Goal: Information Seeking & Learning: Learn about a topic

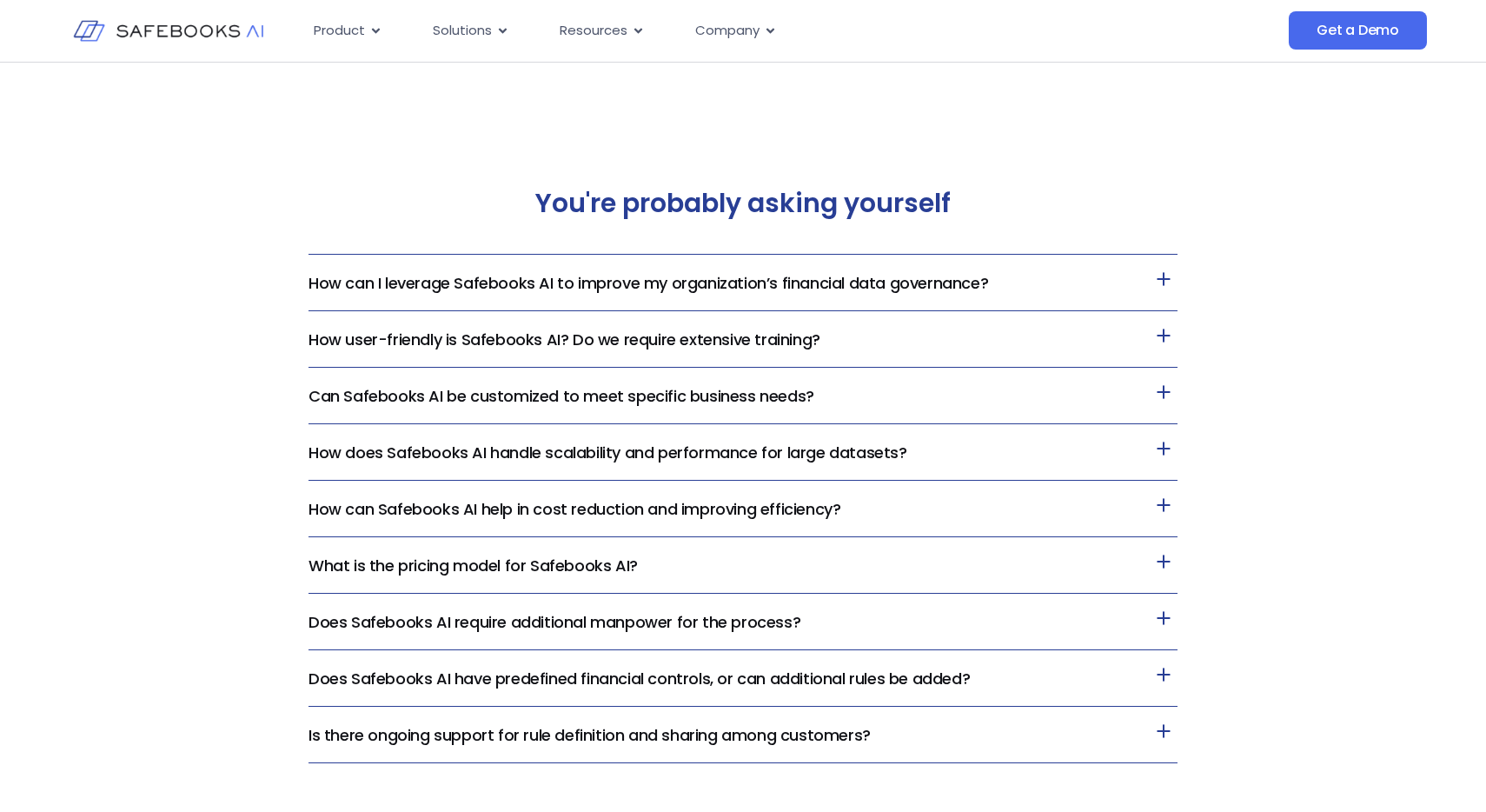
scroll to position [3599, 0]
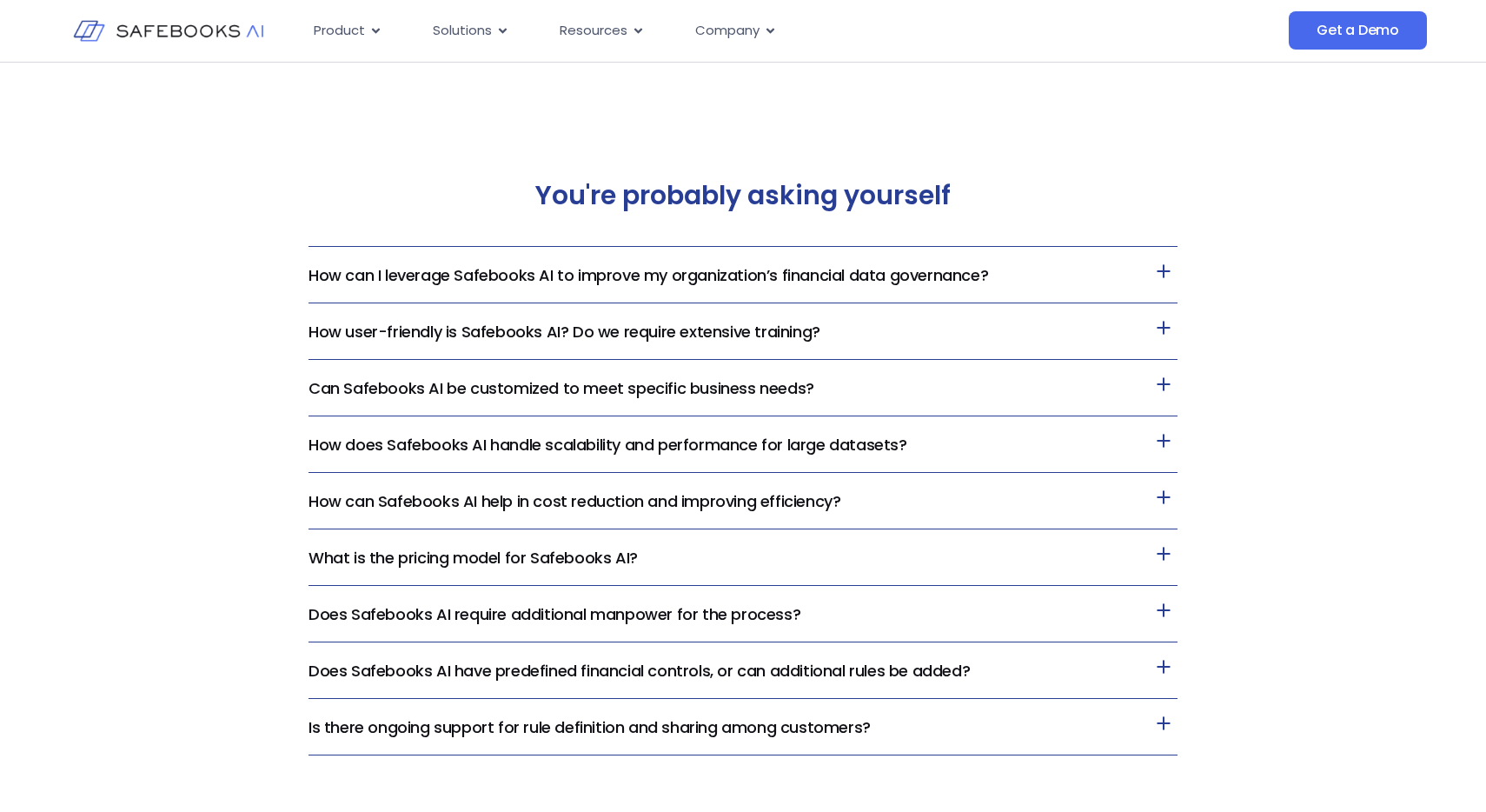
click at [745, 336] on link "How user-friendly is Safebooks AI? Do we require extensive training?" at bounding box center [563, 332] width 512 height 22
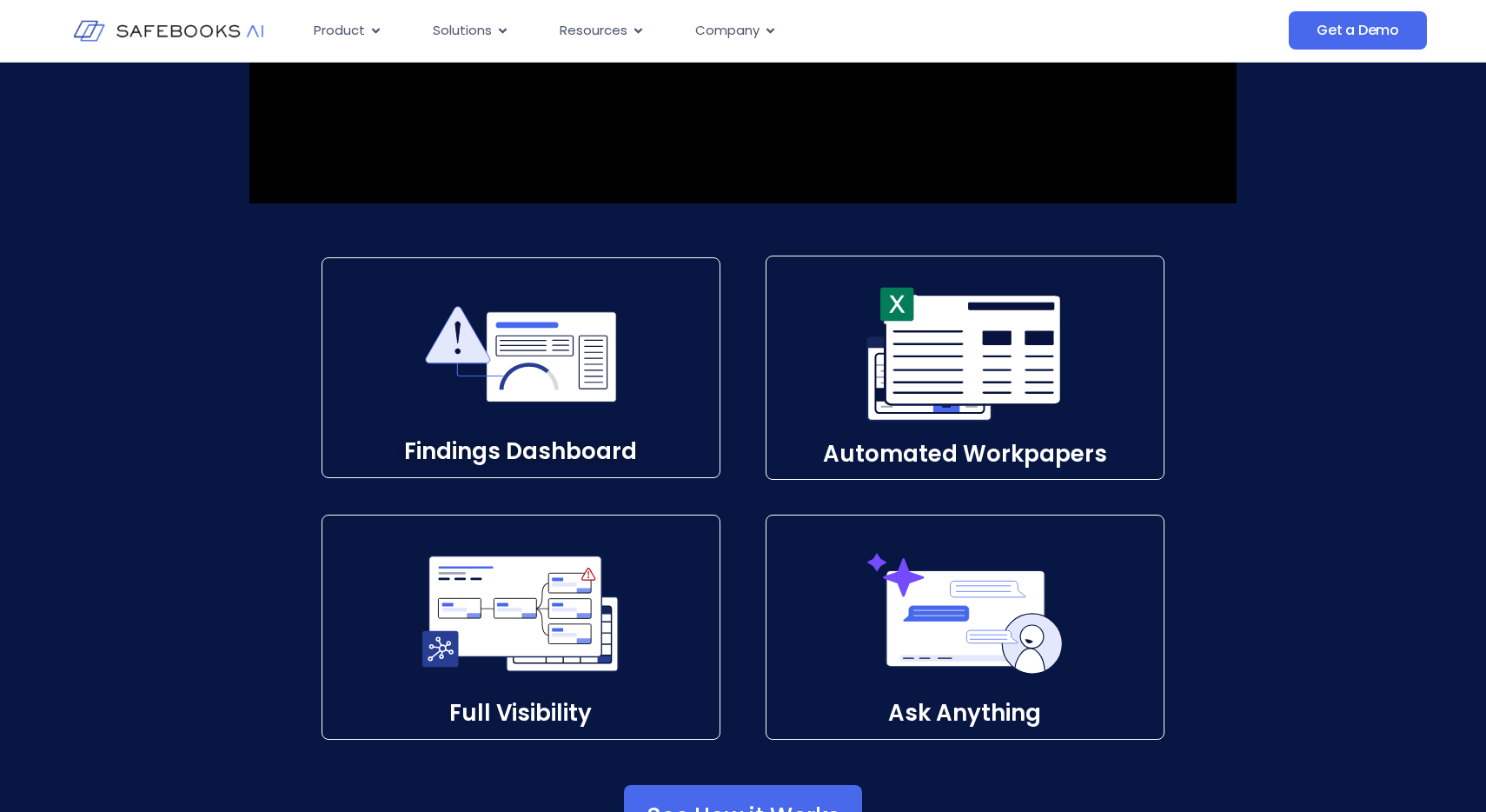
scroll to position [2439, 0]
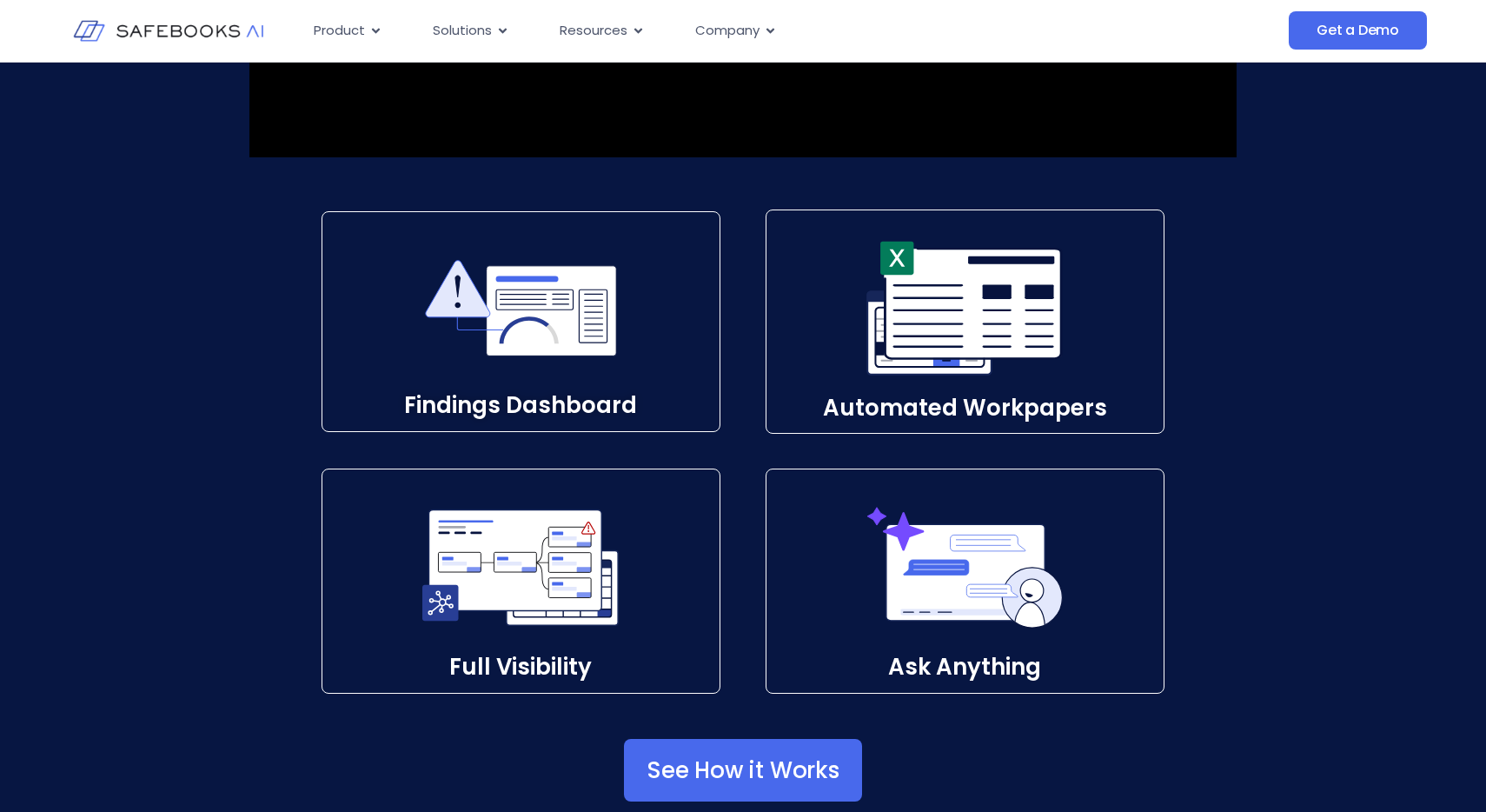
click at [593, 373] on icon at bounding box center [520, 308] width 192 height 192
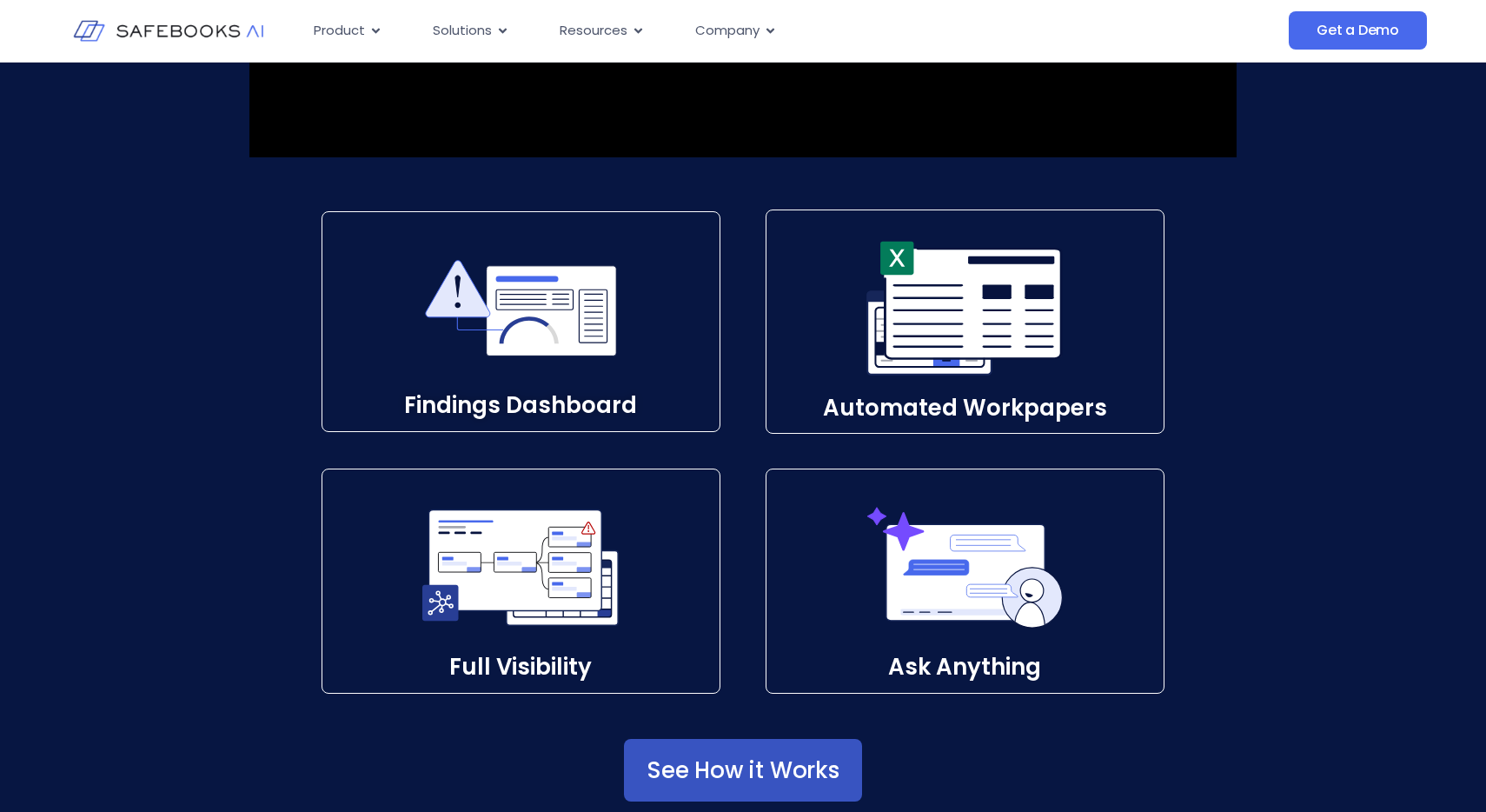
click at [817, 765] on span "See How it Works" at bounding box center [743, 770] width 193 height 18
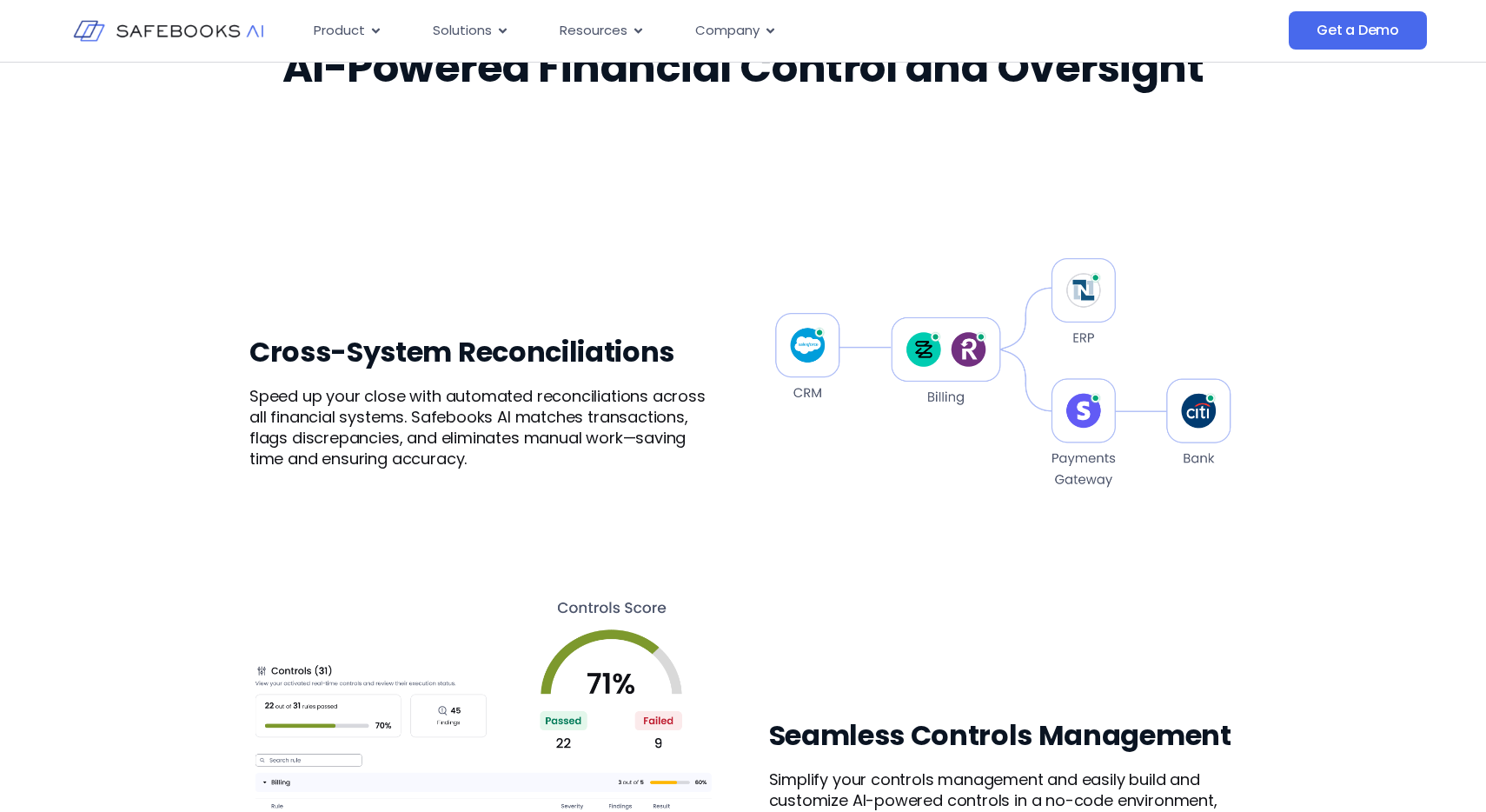
scroll to position [960, 0]
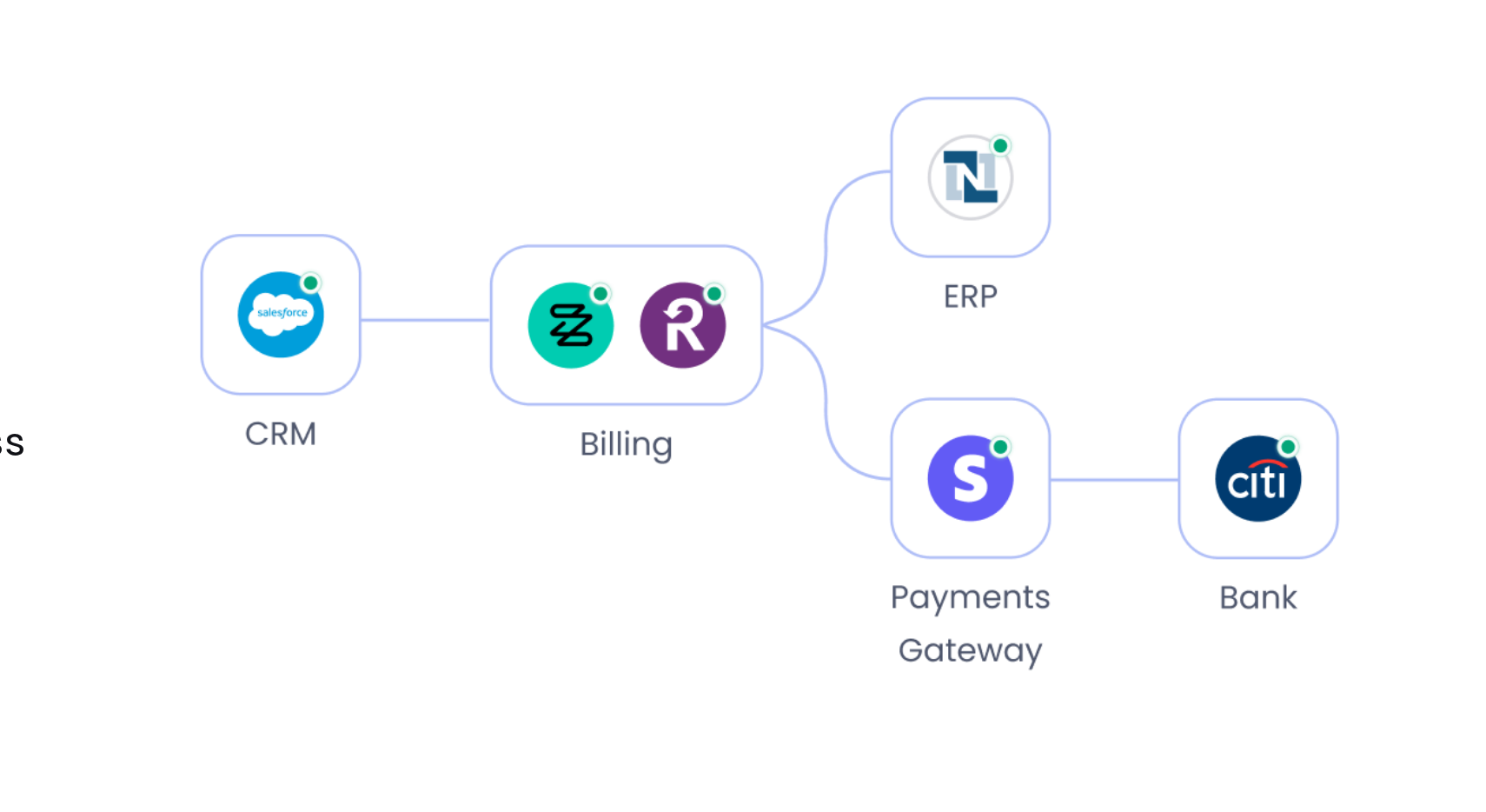
click at [909, 474] on img at bounding box center [1003, 376] width 469 height 464
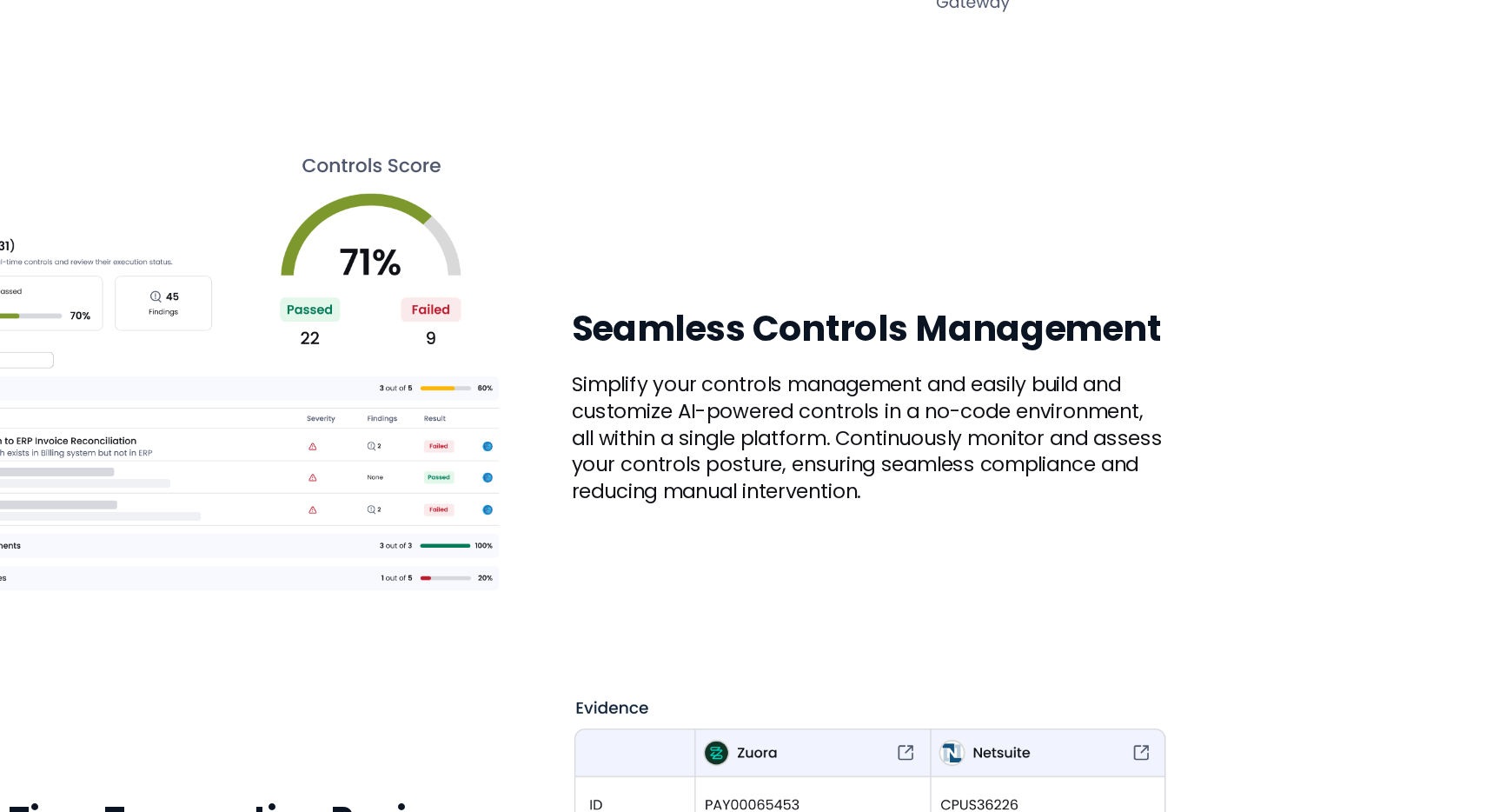
scroll to position [1266, 0]
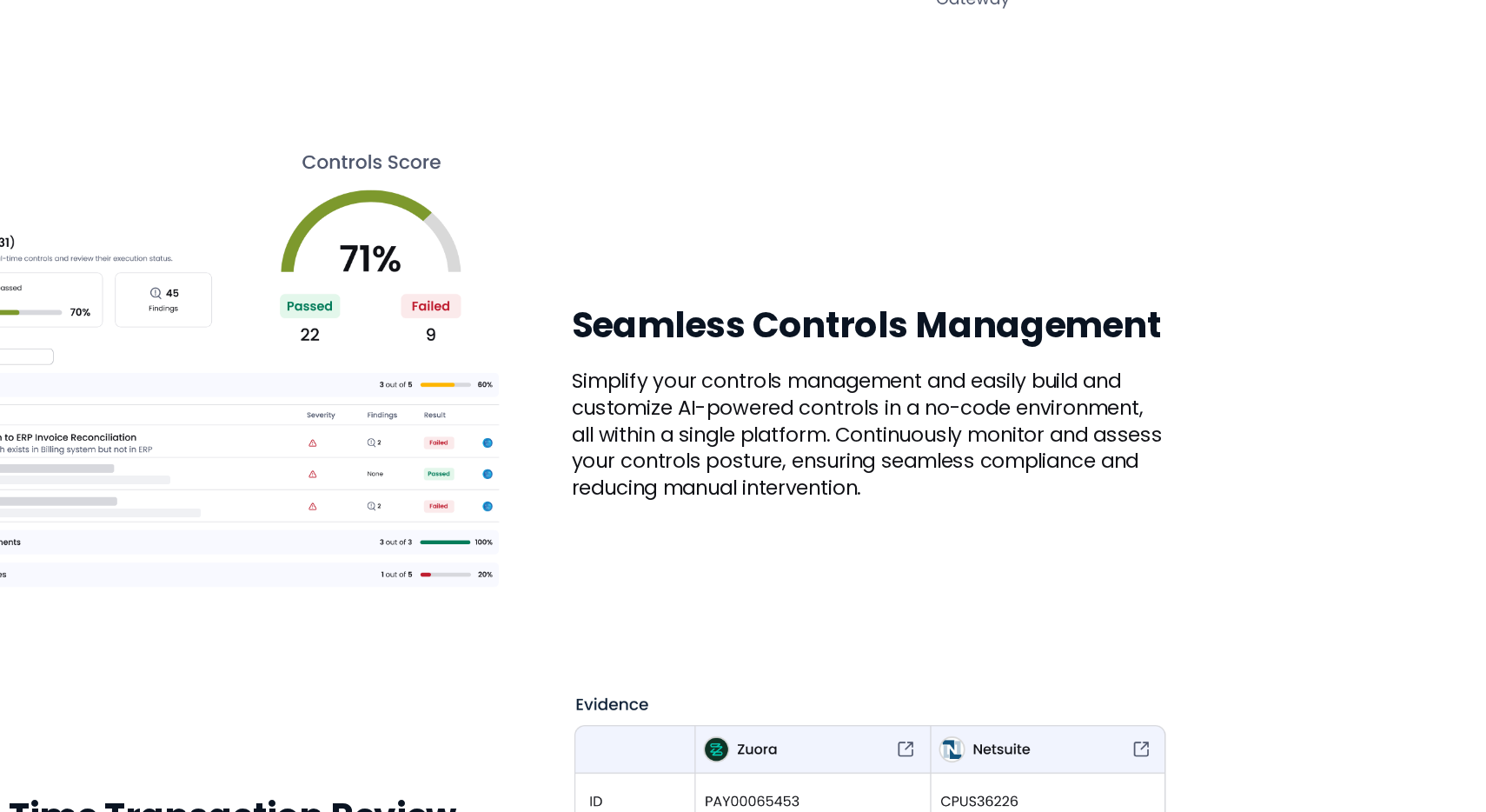
click at [1012, 491] on p "Simplify your controls management and easily build and customize AI-powered con…" at bounding box center [1003, 515] width 469 height 105
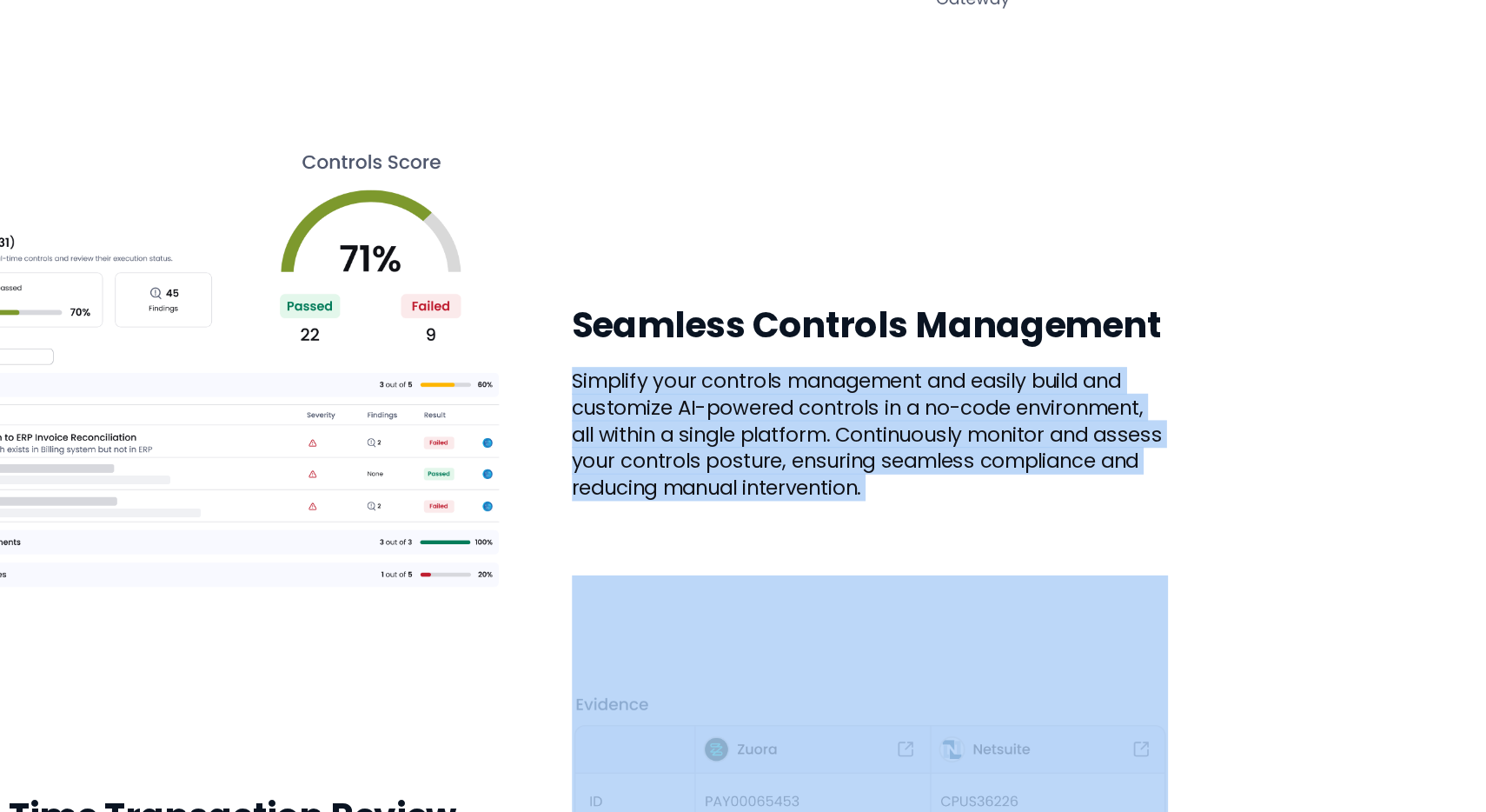
click at [1012, 491] on p "Simplify your controls management and easily build and customize AI-powered con…" at bounding box center [1003, 515] width 469 height 105
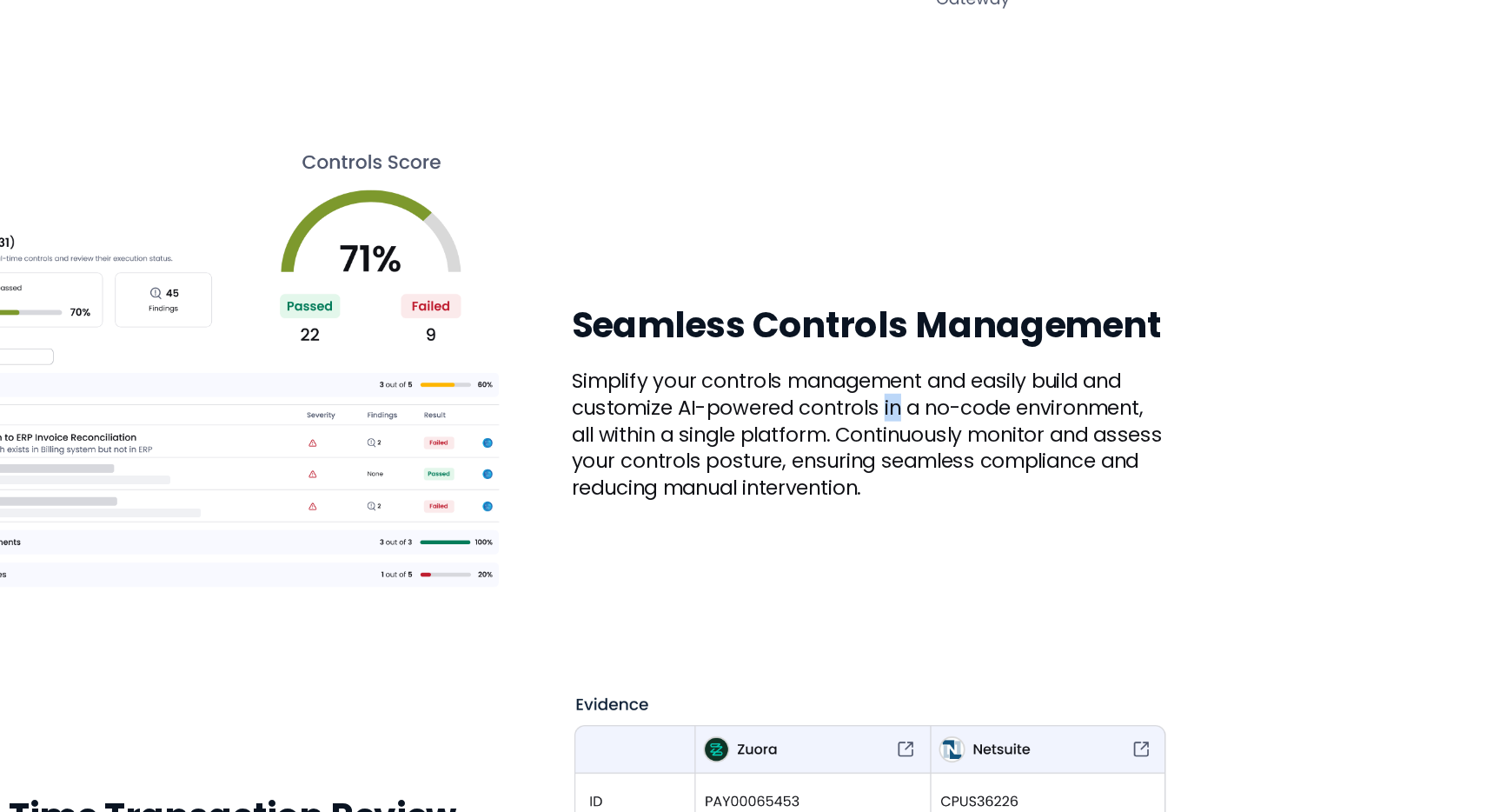
click at [1012, 491] on p "Simplify your controls management and easily build and customize AI-powered con…" at bounding box center [1003, 515] width 469 height 105
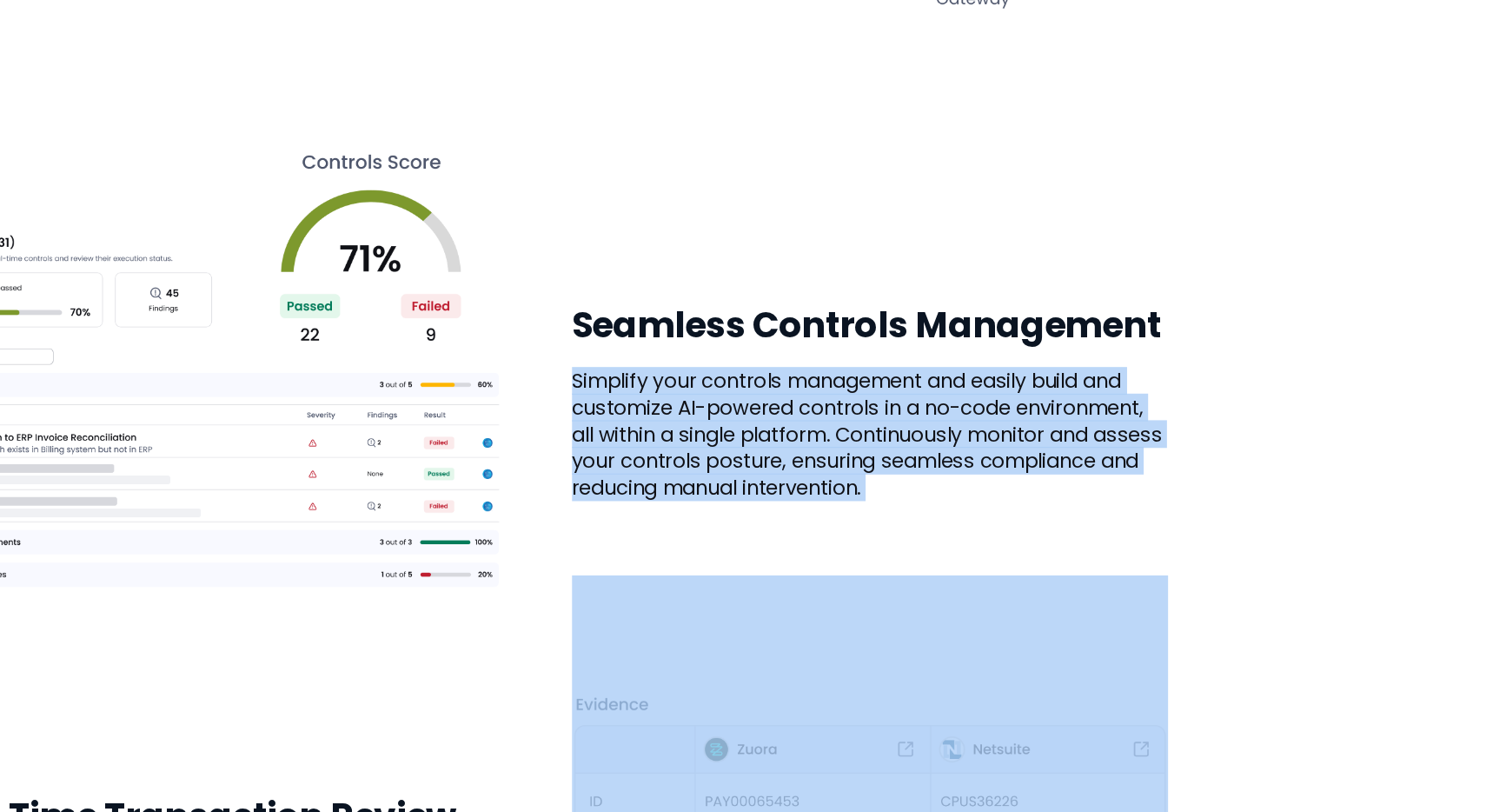
click at [1103, 526] on p "Simplify your controls management and easily build and customize AI-powered con…" at bounding box center [1003, 515] width 469 height 105
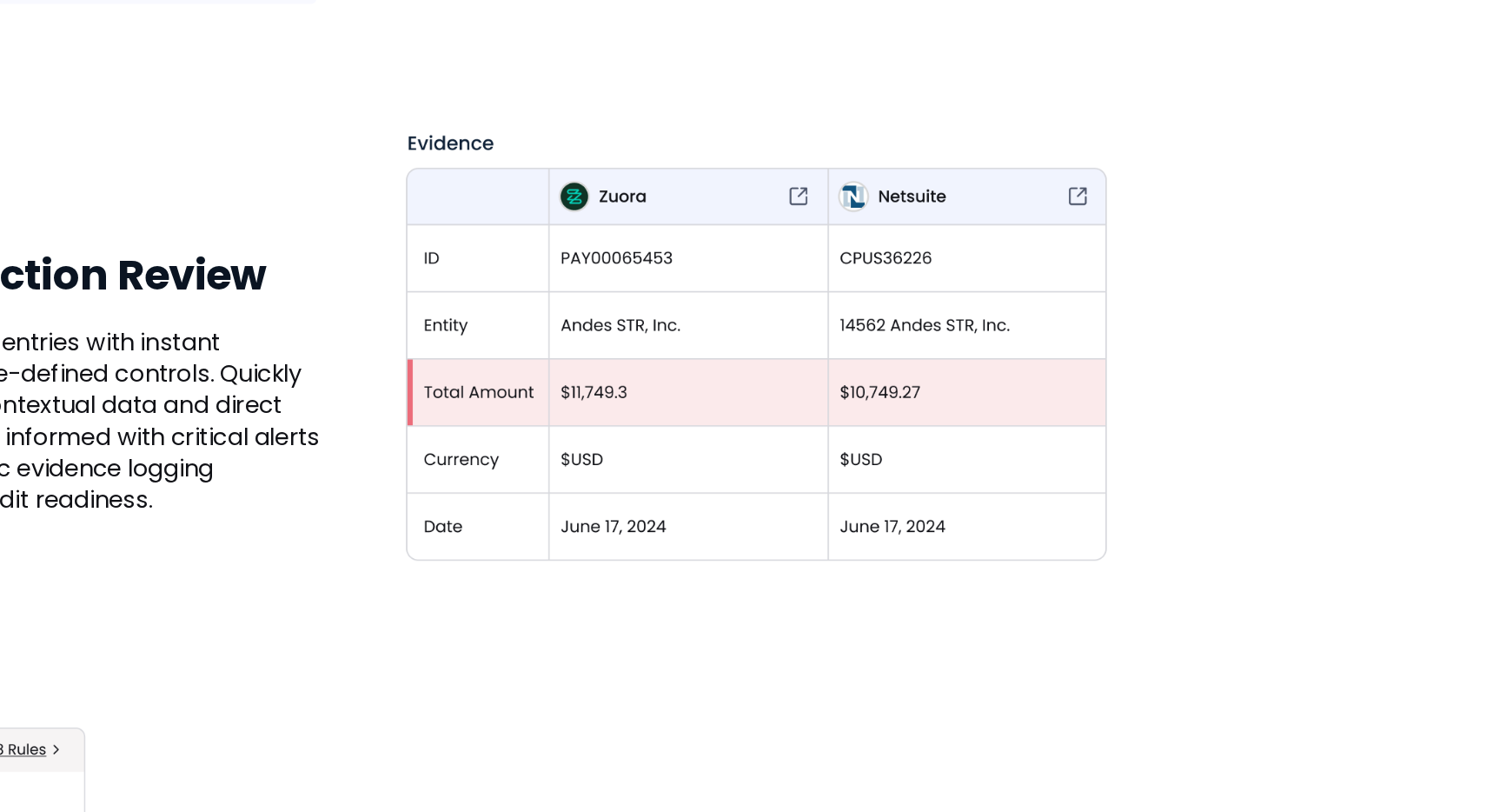
scroll to position [1623, 0]
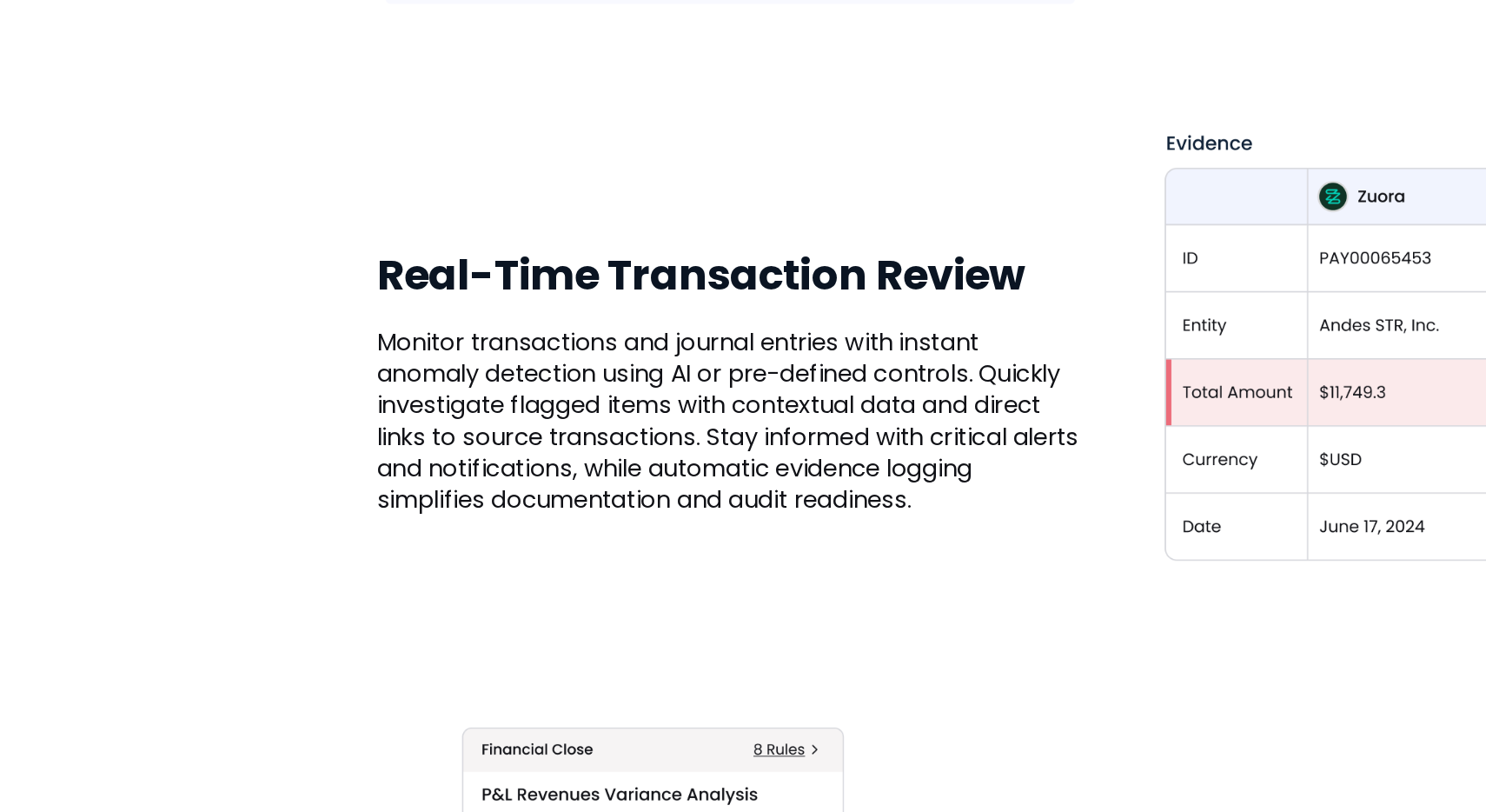
click at [479, 456] on h3 "Real-Time Transaction Review" at bounding box center [483, 457] width 469 height 35
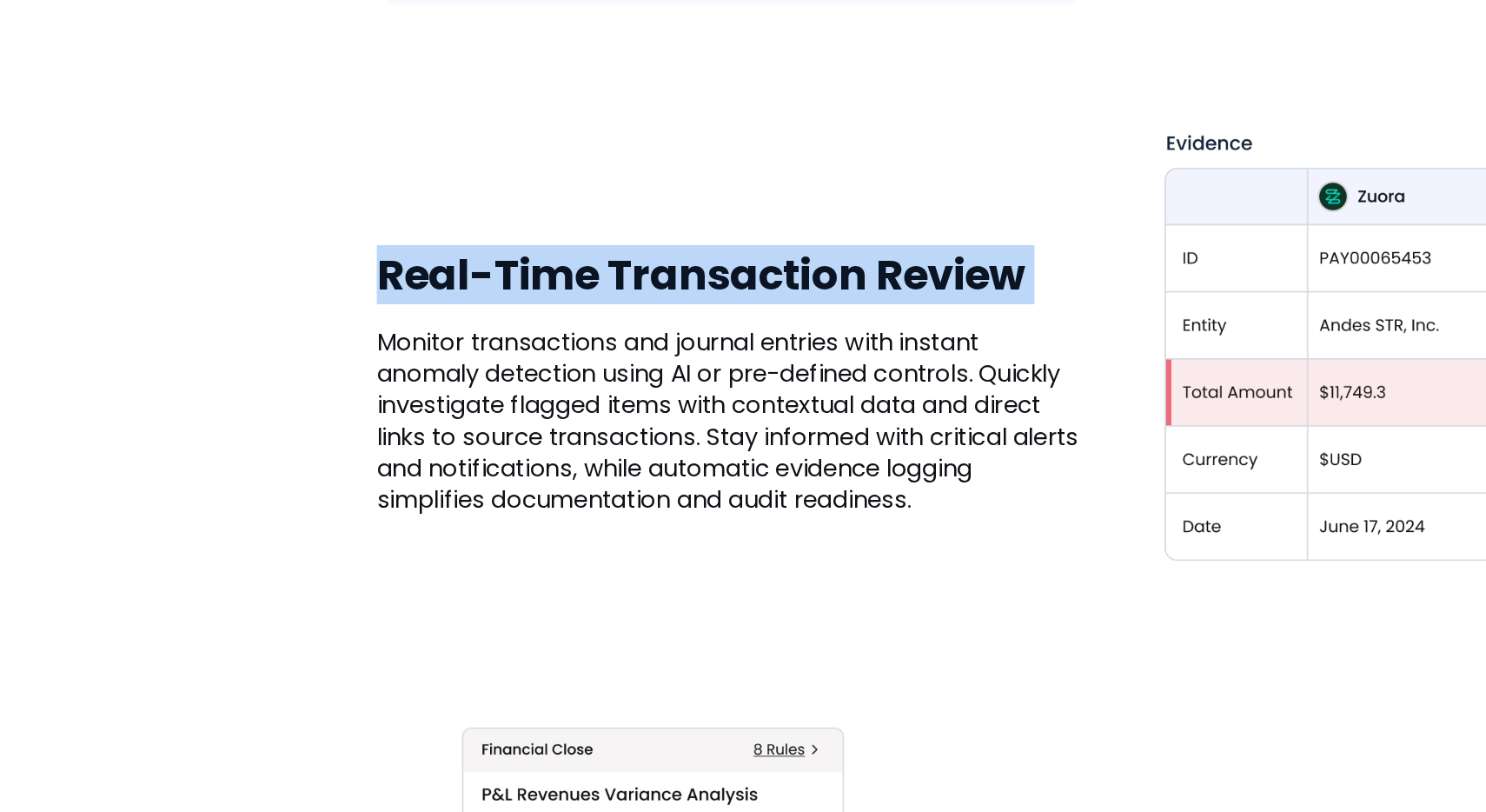
click at [479, 456] on h3 "Real-Time Transaction Review" at bounding box center [483, 457] width 469 height 35
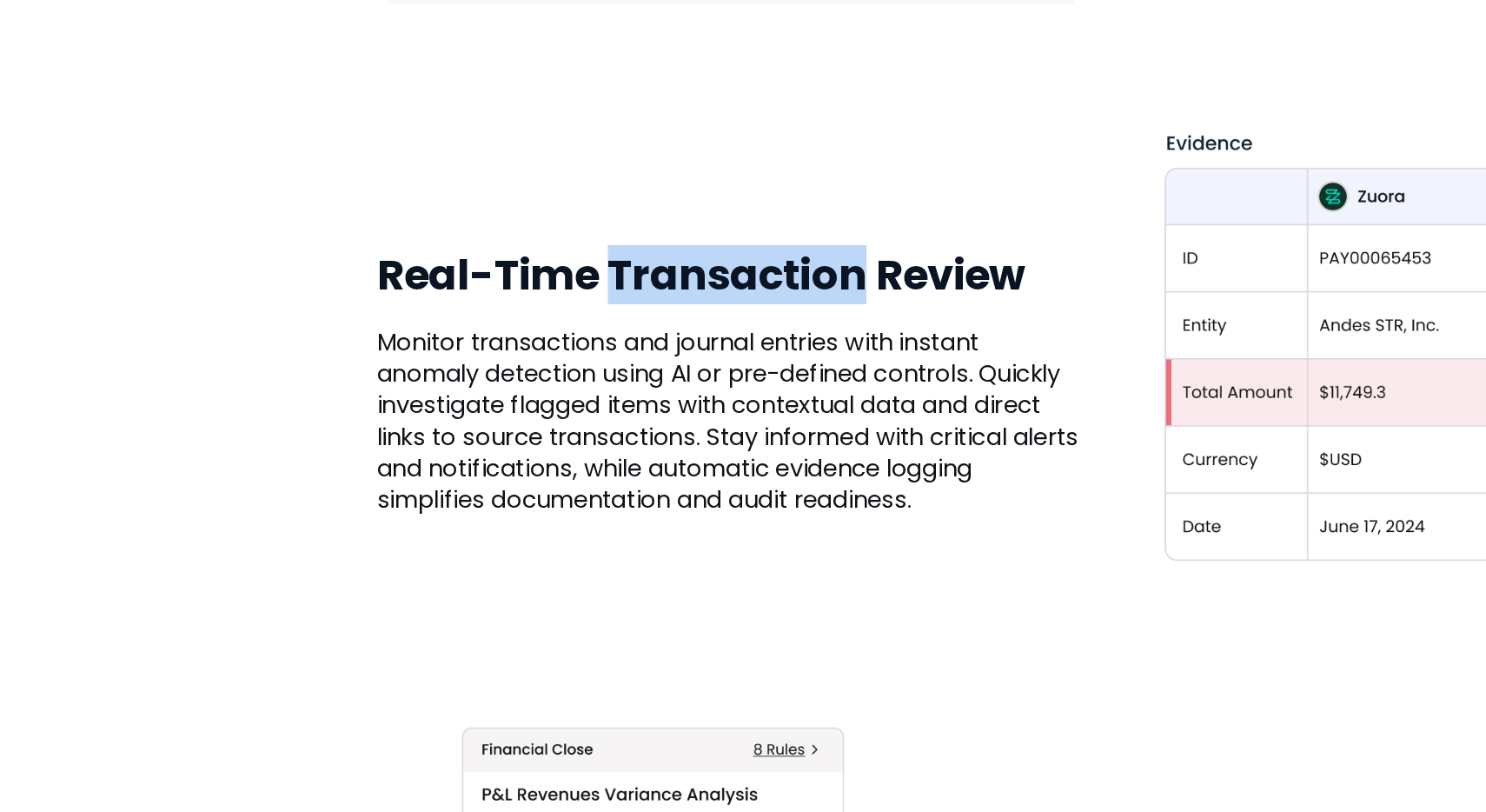
click at [479, 456] on h3 "Real-Time Transaction Review" at bounding box center [483, 457] width 469 height 35
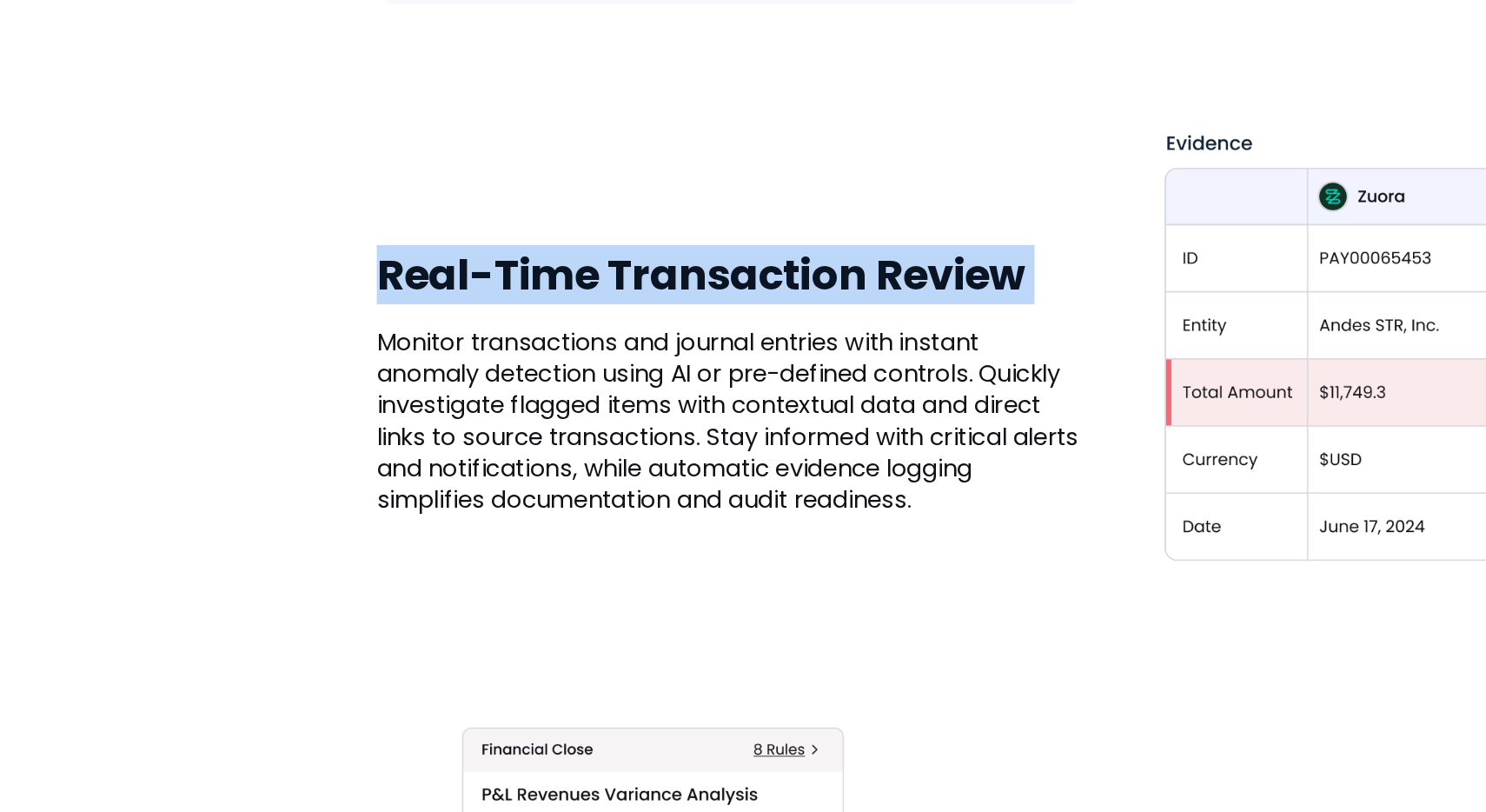
click at [479, 456] on h3 "Real-Time Transaction Review" at bounding box center [483, 457] width 469 height 35
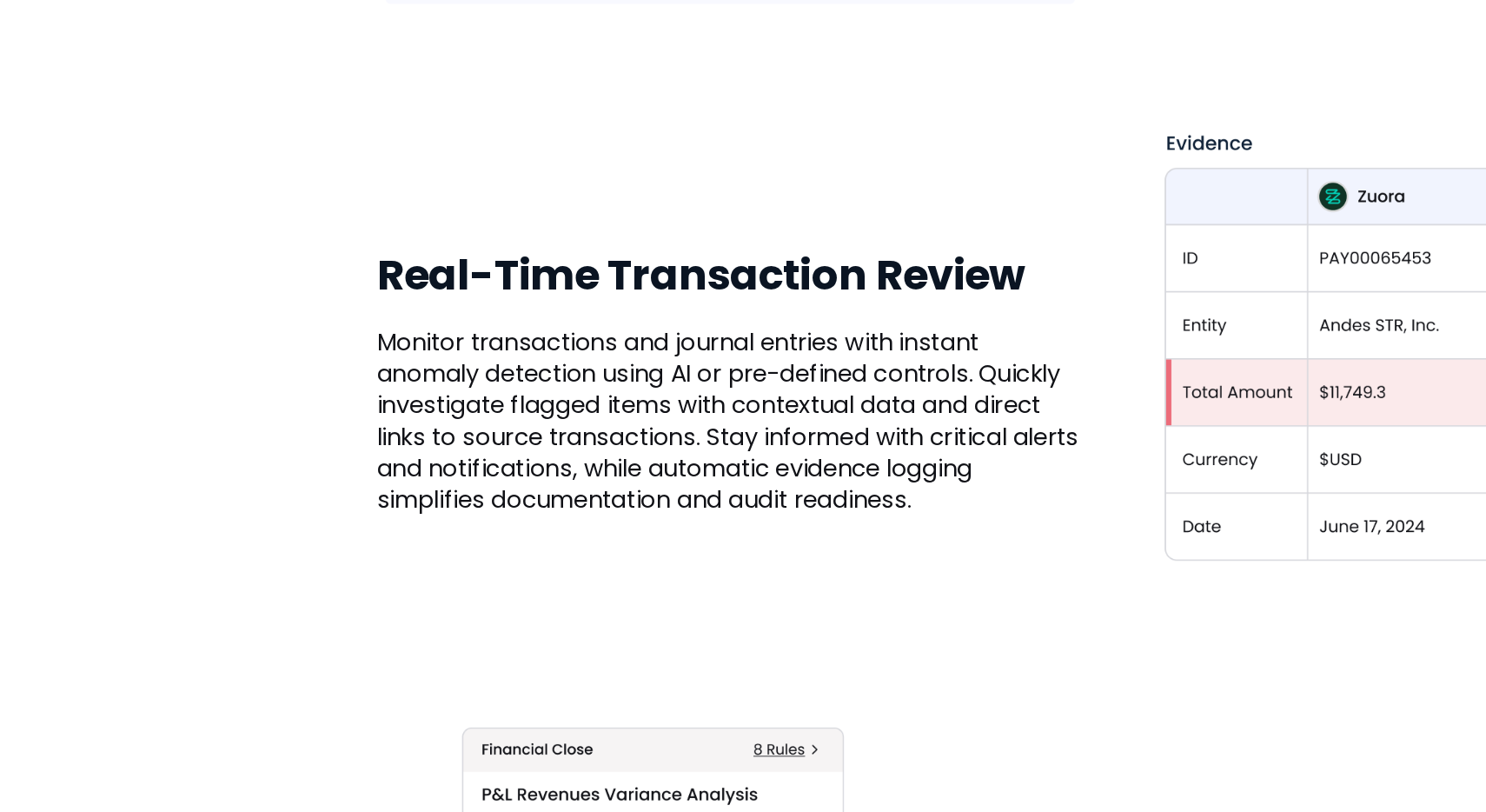
click at [357, 525] on p "Monitor transactions and journal entries with instant anomaly detection using A…" at bounding box center [483, 553] width 469 height 125
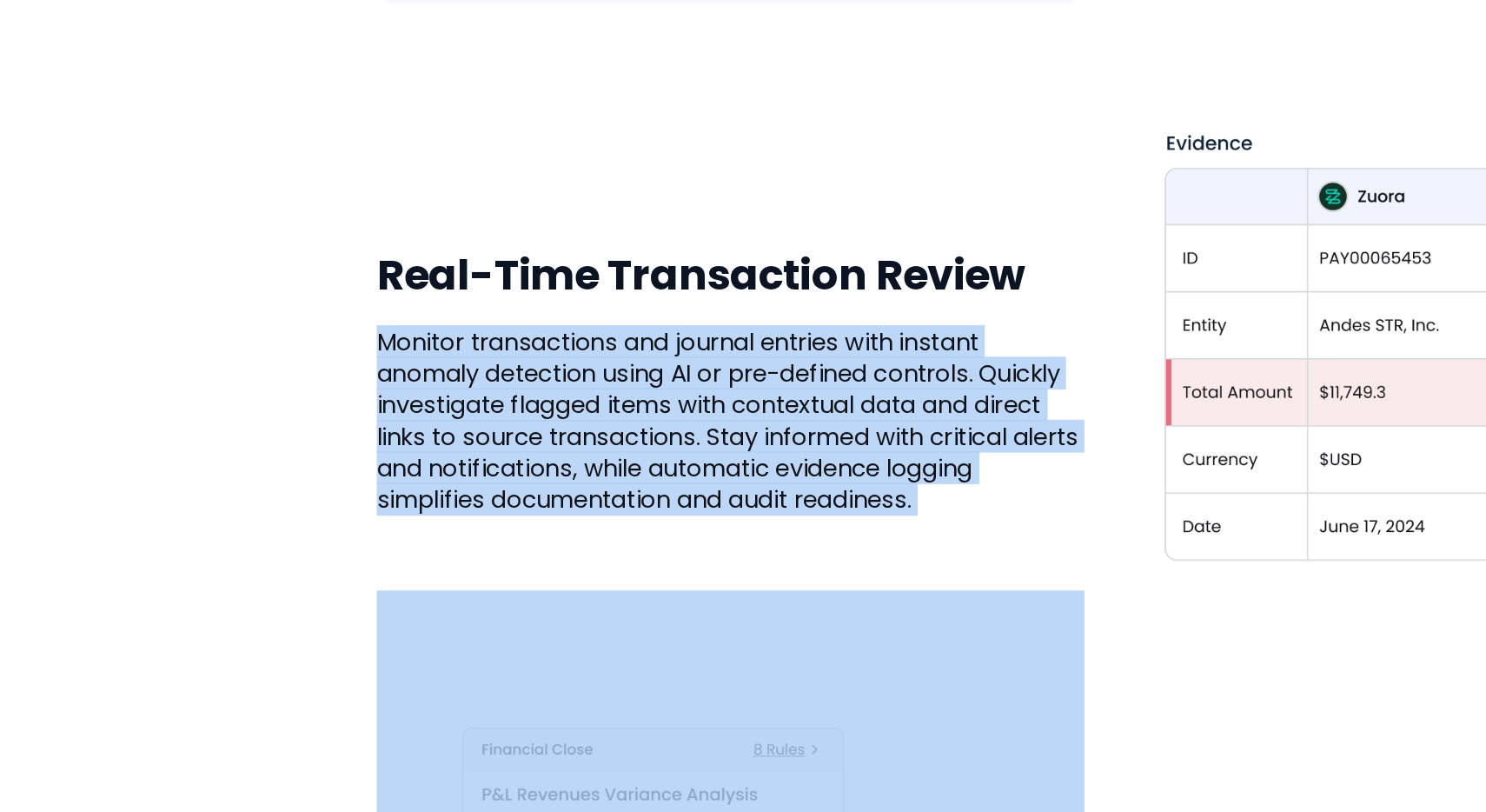
click at [357, 525] on p "Monitor transactions and journal entries with instant anomaly detection using A…" at bounding box center [483, 553] width 469 height 125
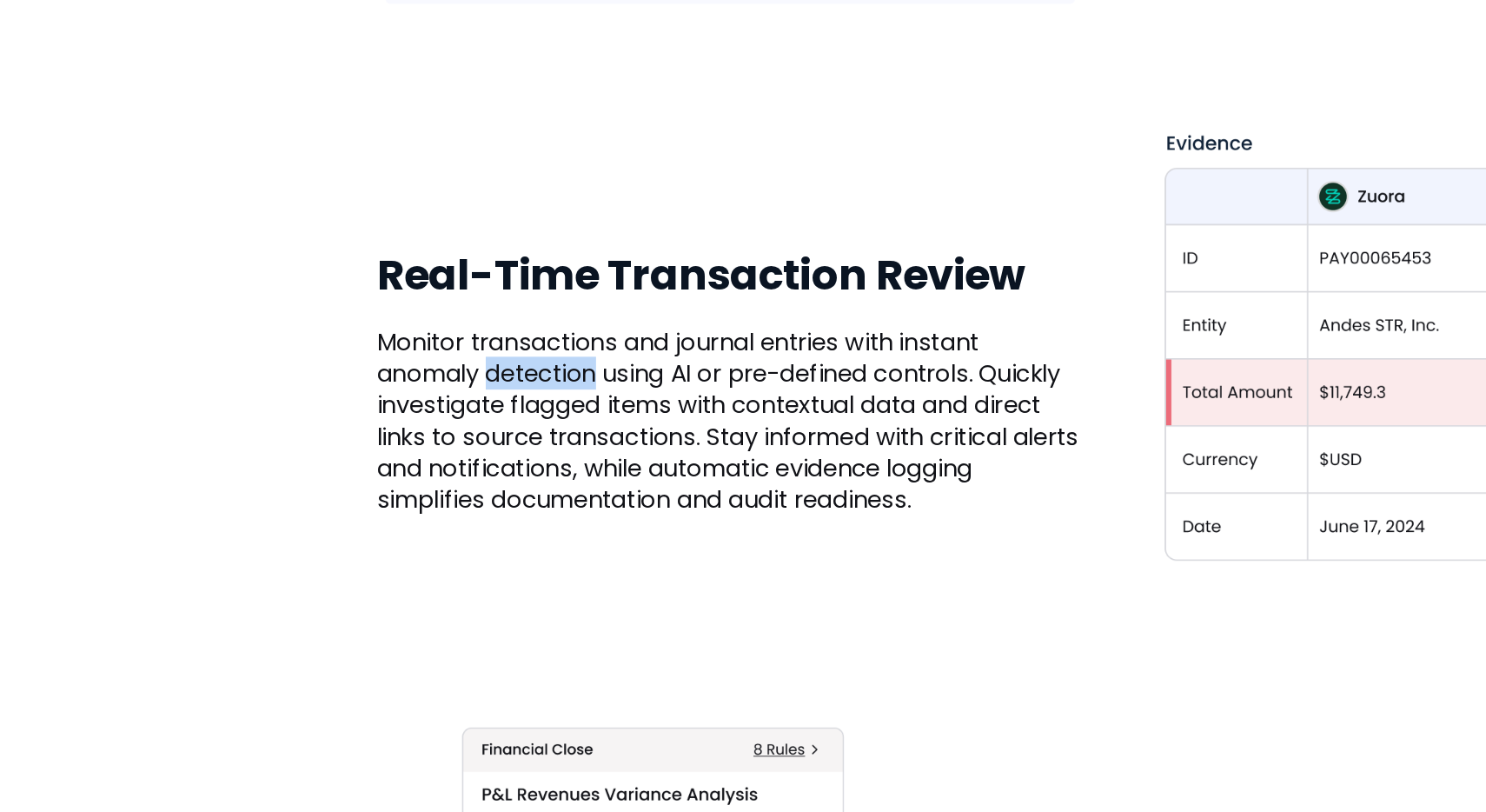
click at [357, 525] on p "Monitor transactions and journal entries with instant anomaly detection using A…" at bounding box center [483, 553] width 469 height 125
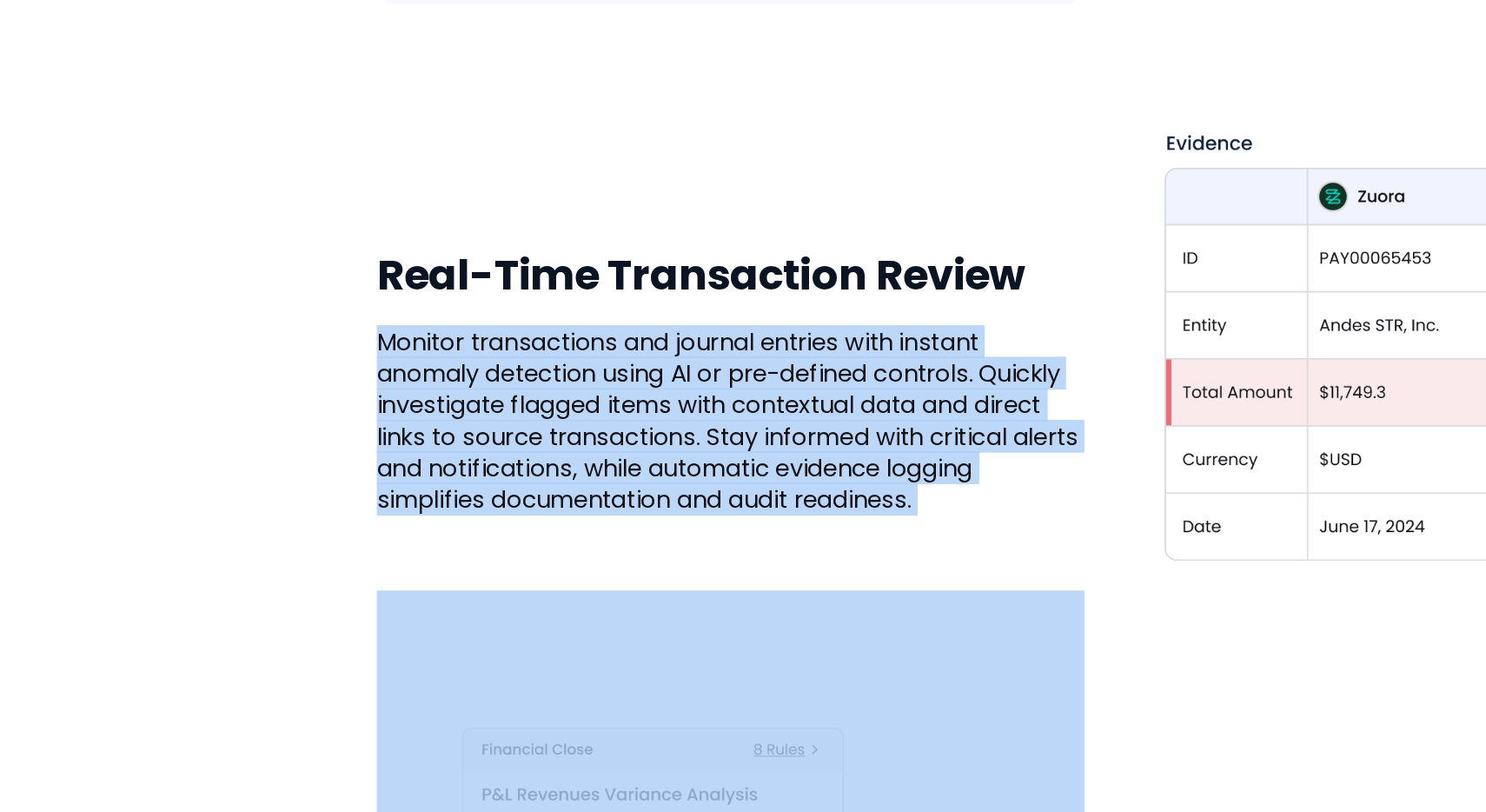
click at [357, 525] on p "Monitor transactions and journal entries with instant anomaly detection using A…" at bounding box center [483, 553] width 469 height 125
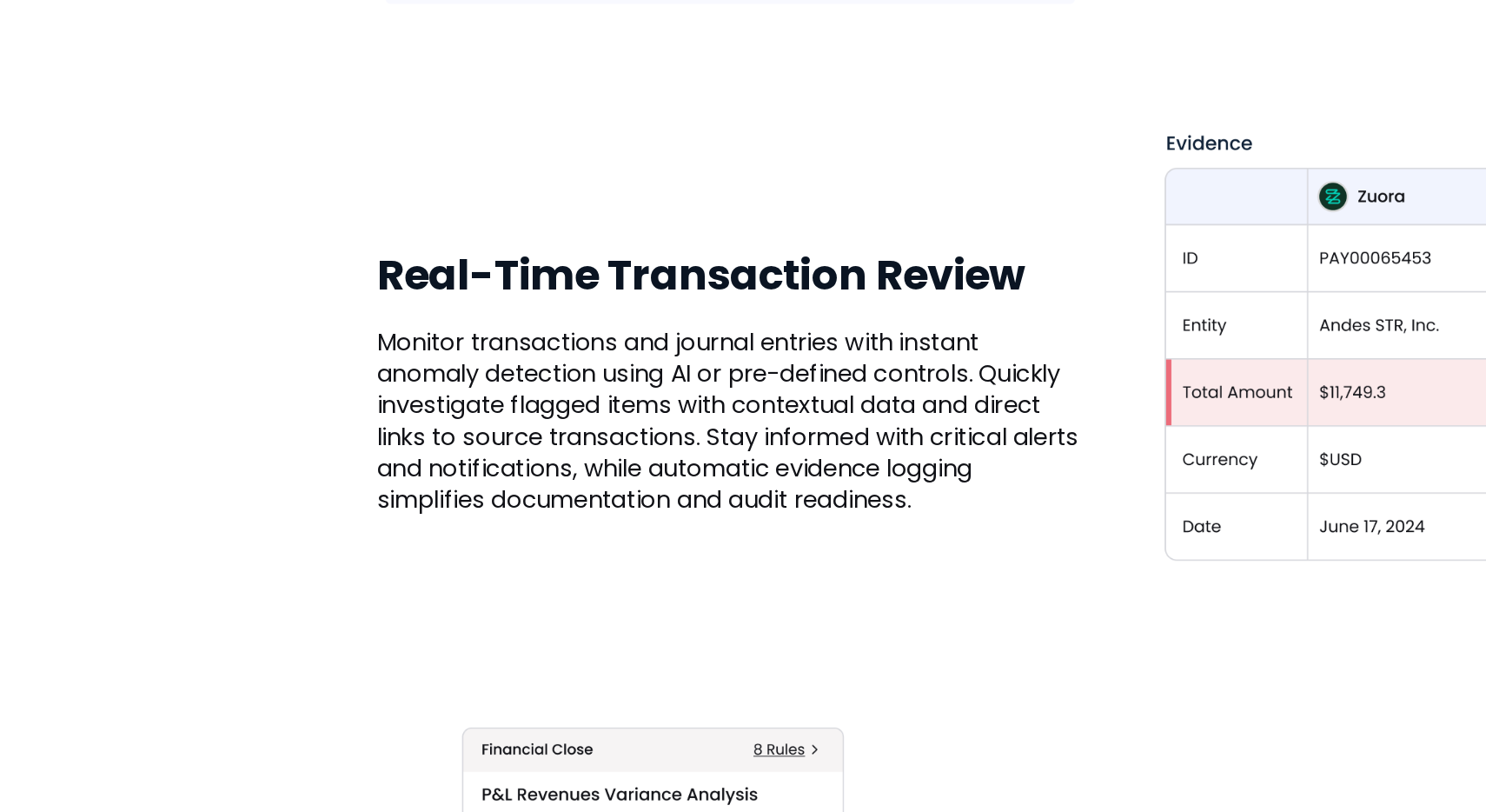
click at [357, 525] on p "Monitor transactions and journal entries with instant anomaly detection using A…" at bounding box center [483, 553] width 469 height 125
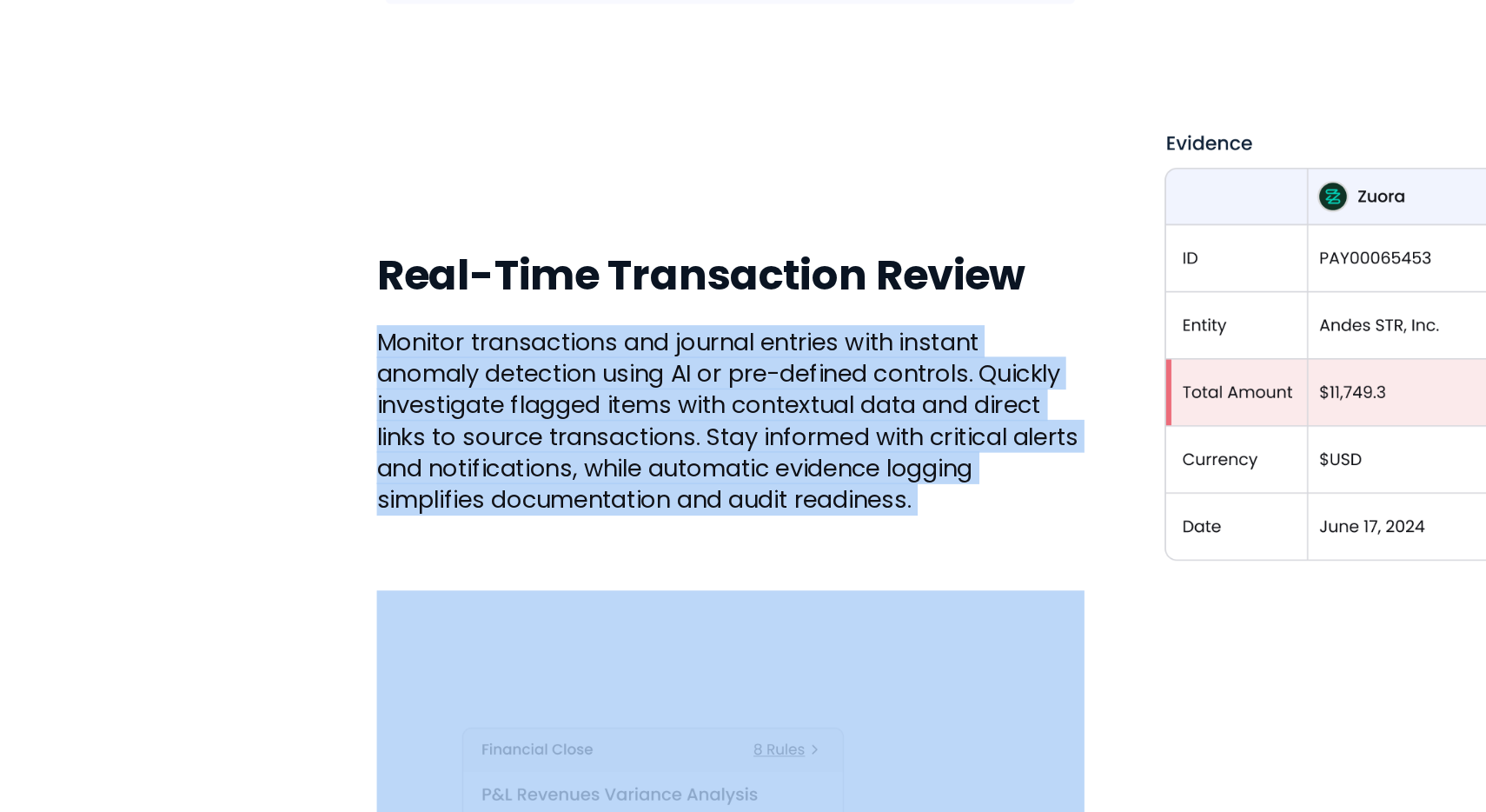
click at [357, 525] on p "Monitor transactions and journal entries with instant anomaly detection using A…" at bounding box center [483, 553] width 469 height 125
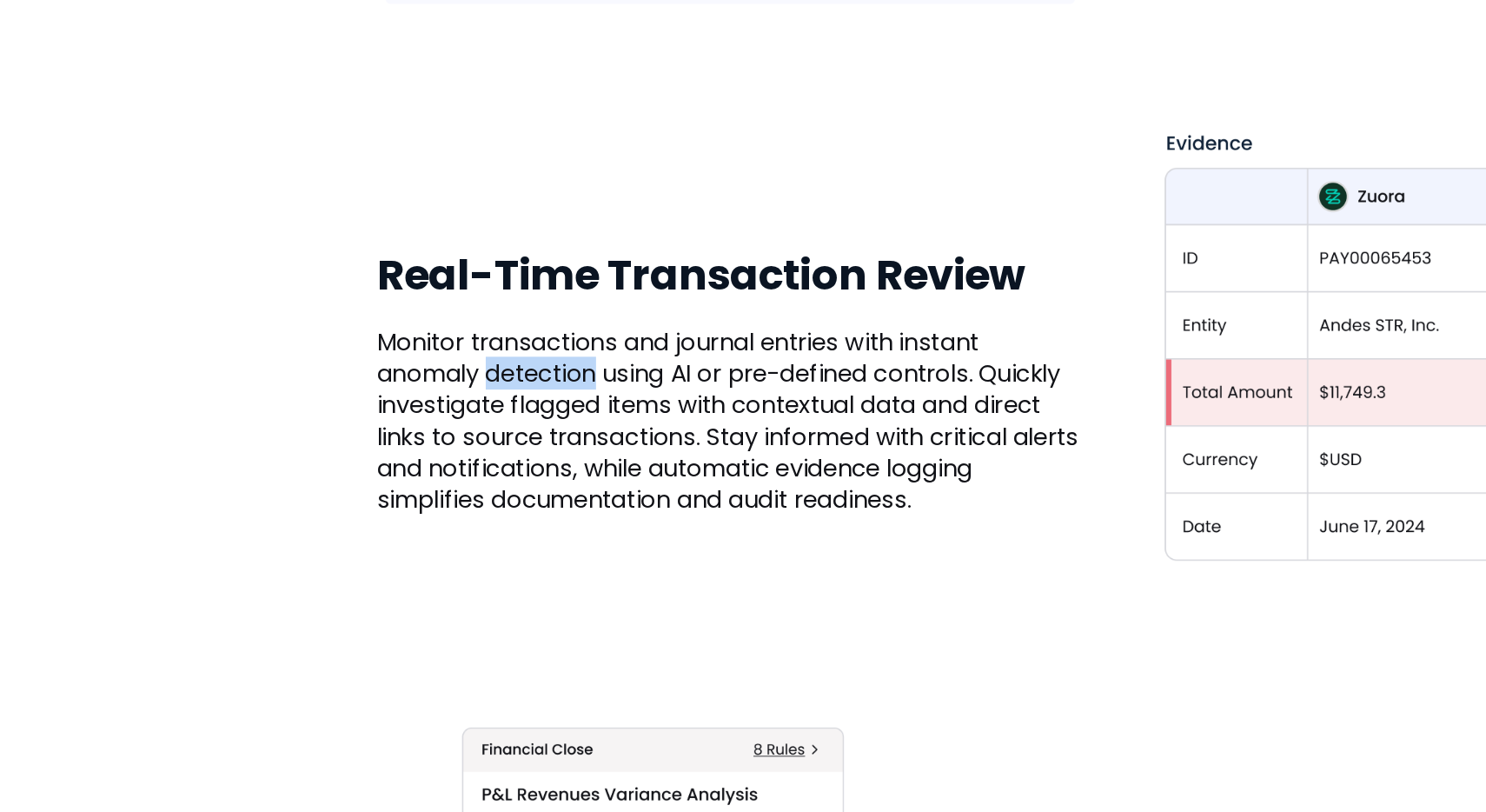
click at [357, 525] on p "Monitor transactions and journal entries with instant anomaly detection using A…" at bounding box center [483, 553] width 469 height 125
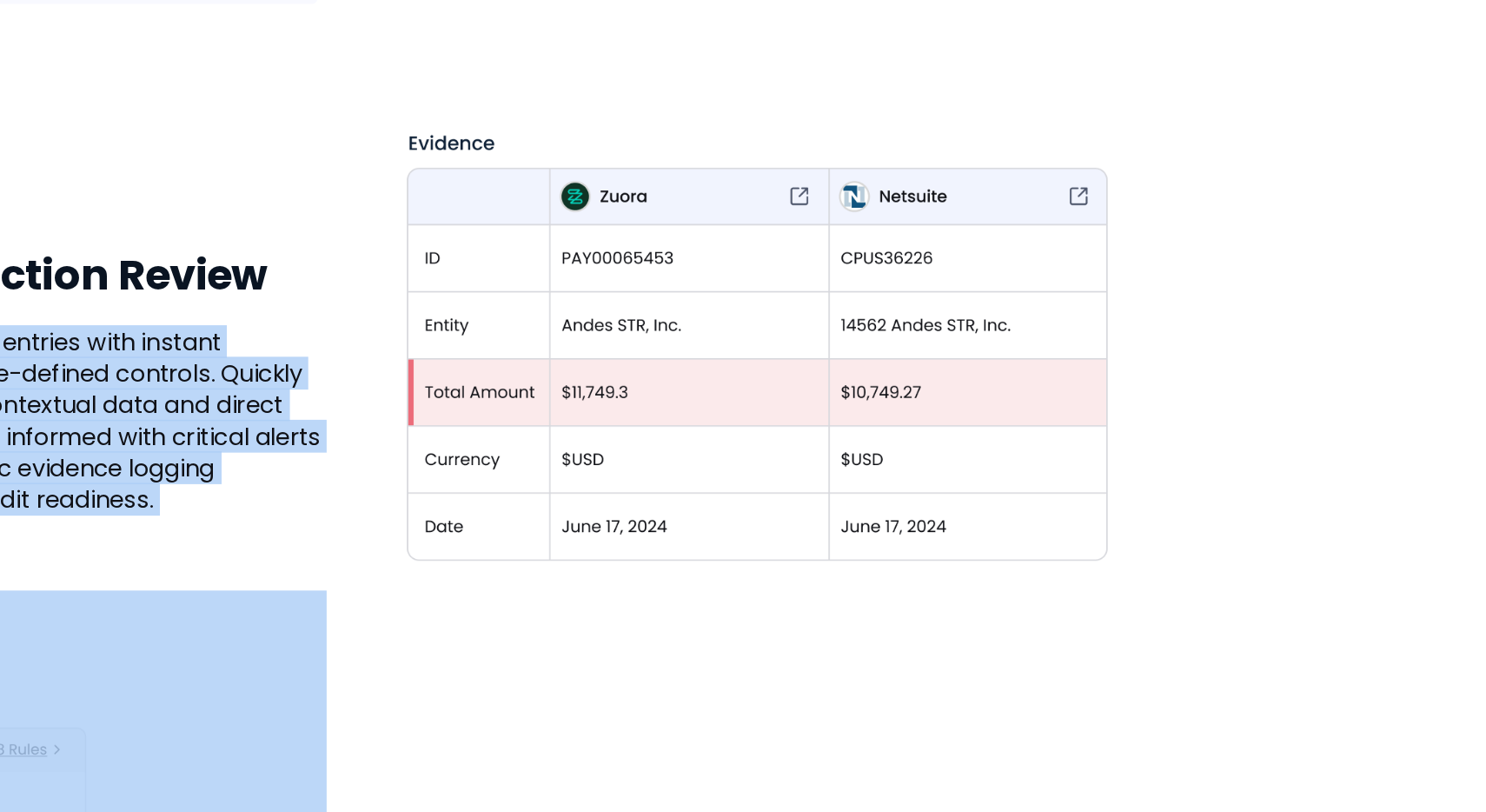
click at [816, 536] on img at bounding box center [1003, 502] width 469 height 469
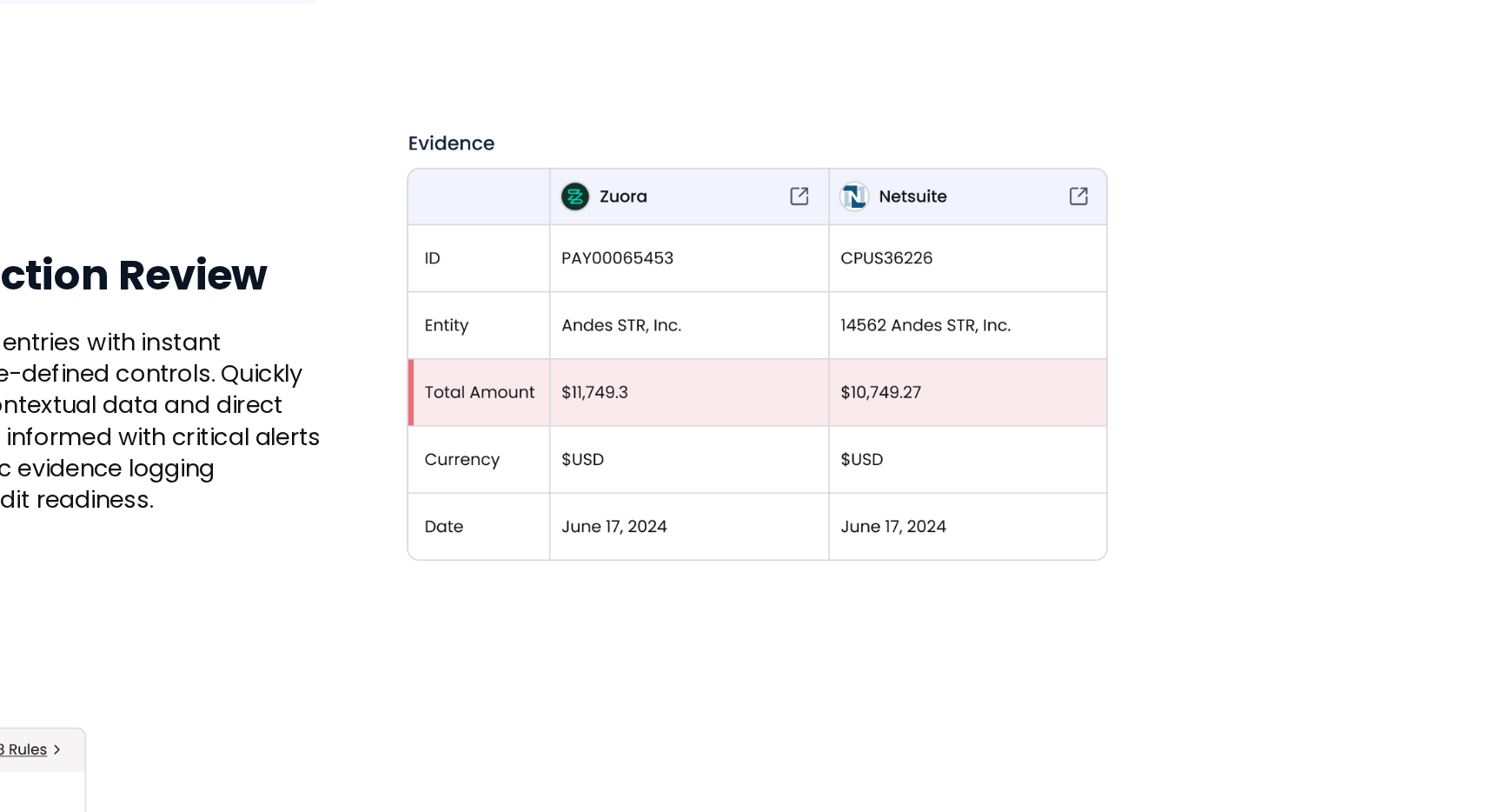
click at [1353, 579] on div "AI-Powered Financial Control and Oversight Cross-System Reconciliations Speed u…" at bounding box center [743, 287] width 1486 height 2024
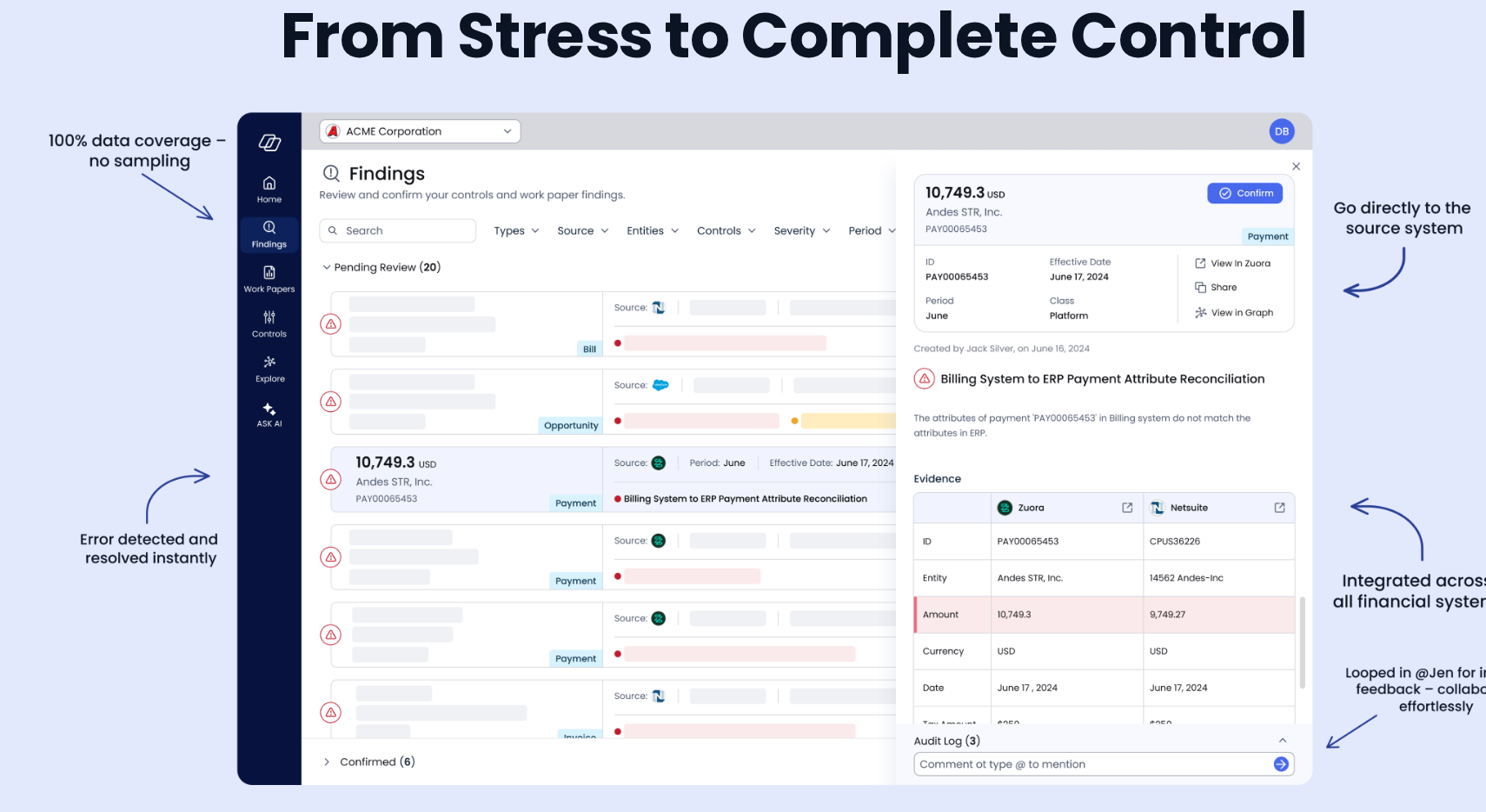
scroll to position [2686, 0]
